Goal: Find contact information: Find contact information

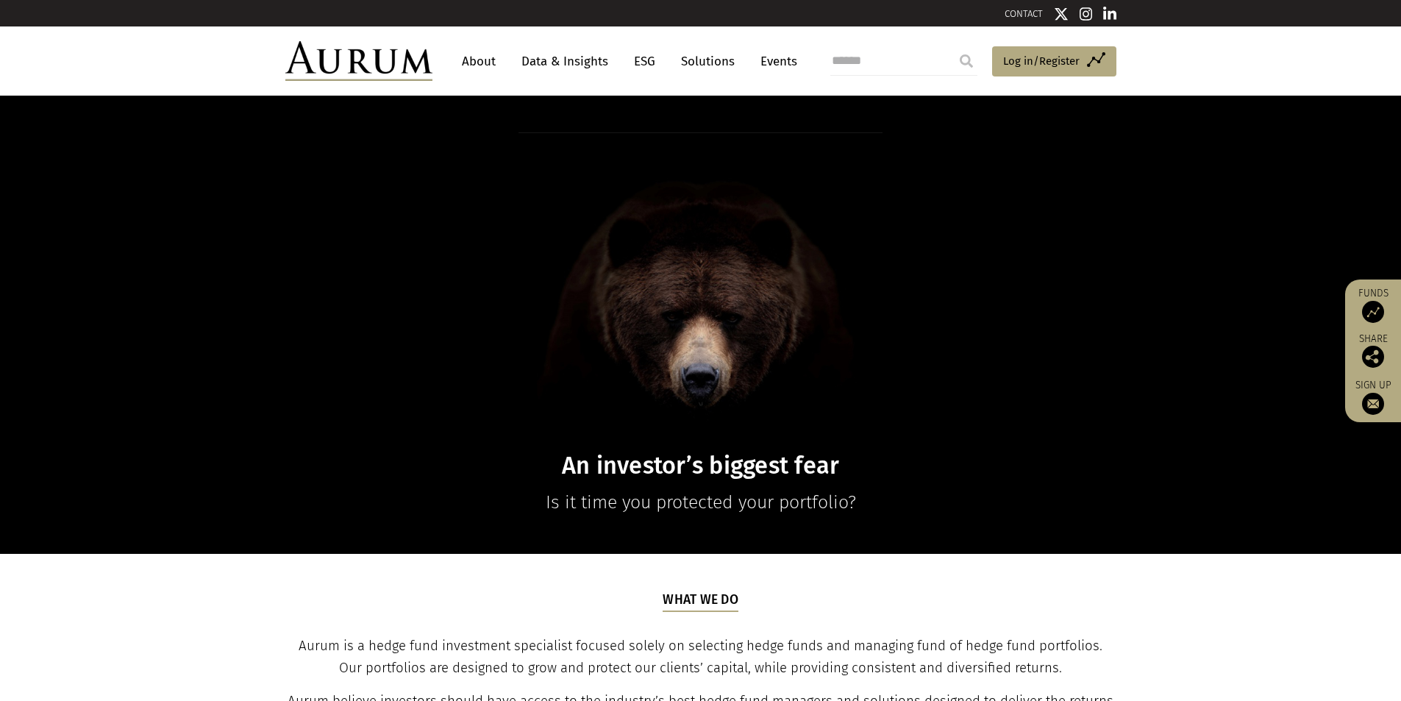
click at [1016, 15] on link "CONTACT" at bounding box center [1024, 13] width 38 height 11
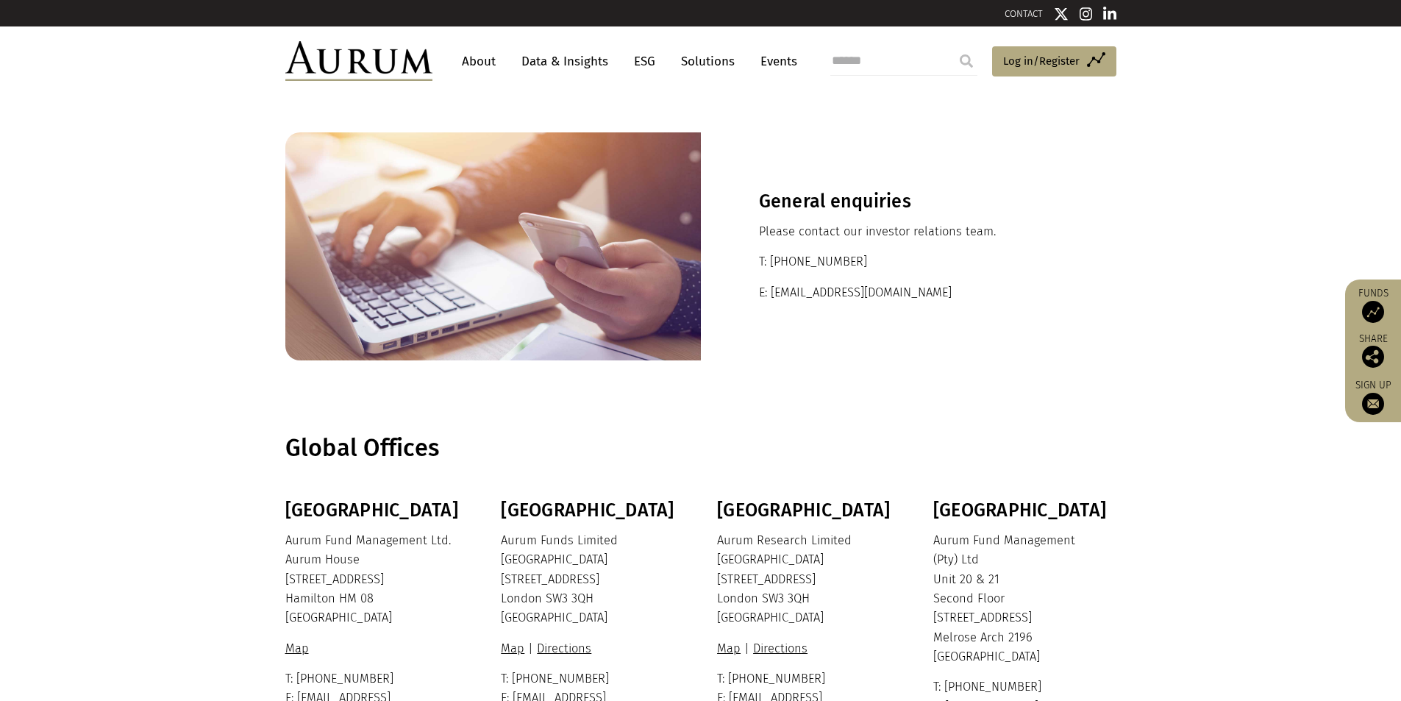
click at [483, 60] on link "About" at bounding box center [479, 61] width 49 height 27
